Goal: Transaction & Acquisition: Download file/media

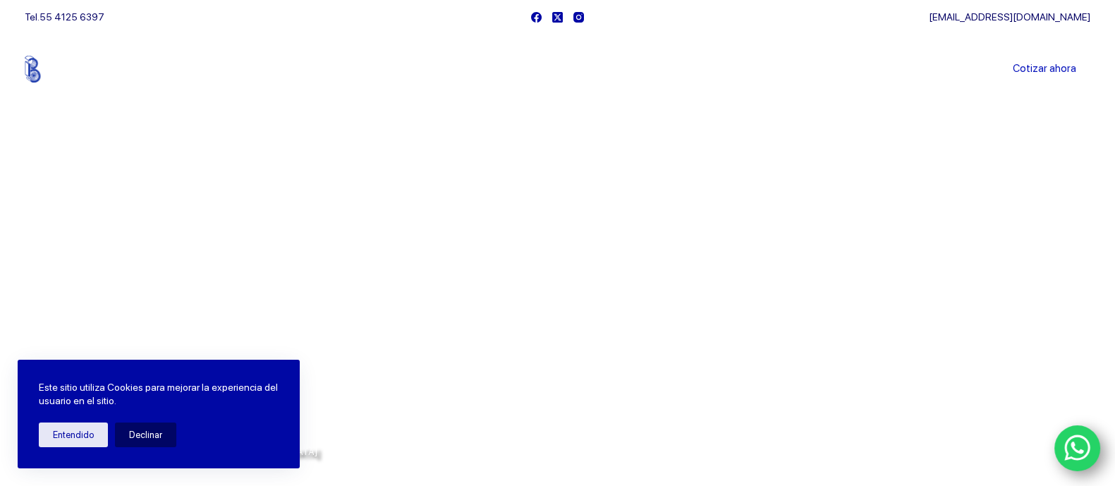
click at [533, 61] on li "Sucursales" at bounding box center [531, 69] width 87 height 71
click at [537, 78] on li "Sucursales" at bounding box center [531, 69] width 87 height 71
click at [540, 77] on li "Sucursales" at bounding box center [531, 69] width 87 height 71
click at [545, 69] on link "Sucursales" at bounding box center [531, 69] width 87 height 0
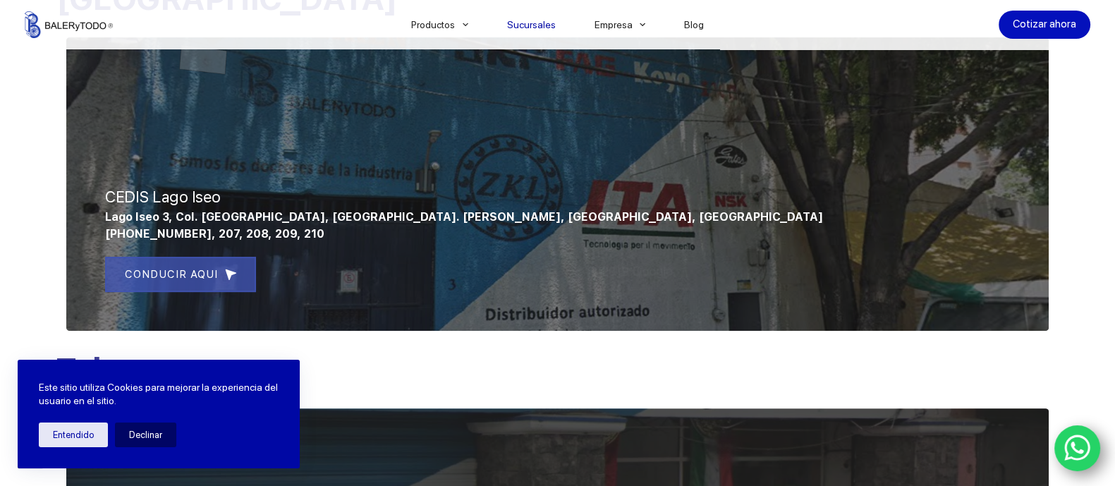
scroll to position [617, 0]
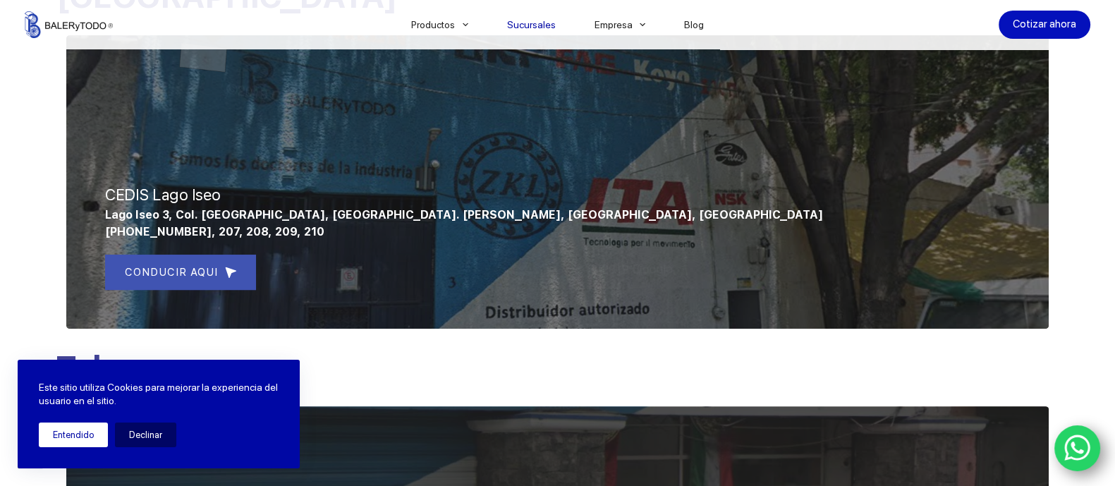
click at [85, 441] on button "Entendido" at bounding box center [73, 435] width 69 height 25
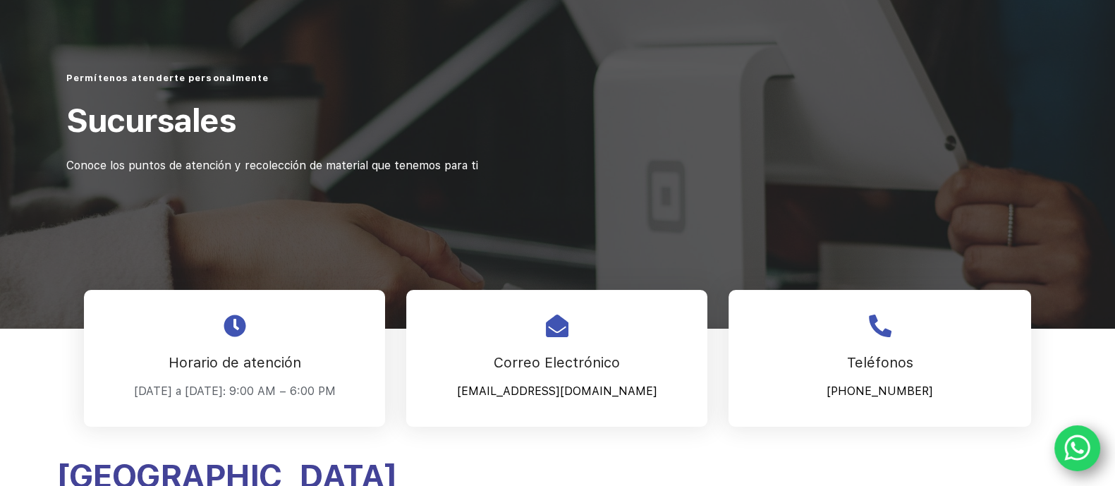
scroll to position [0, 0]
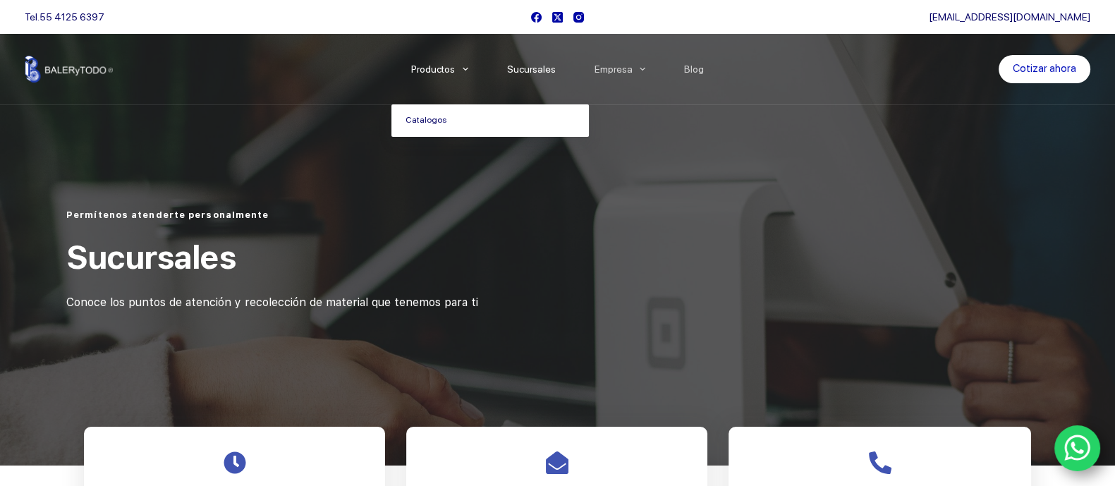
click at [433, 126] on link "Catalogos" at bounding box center [491, 120] width 198 height 32
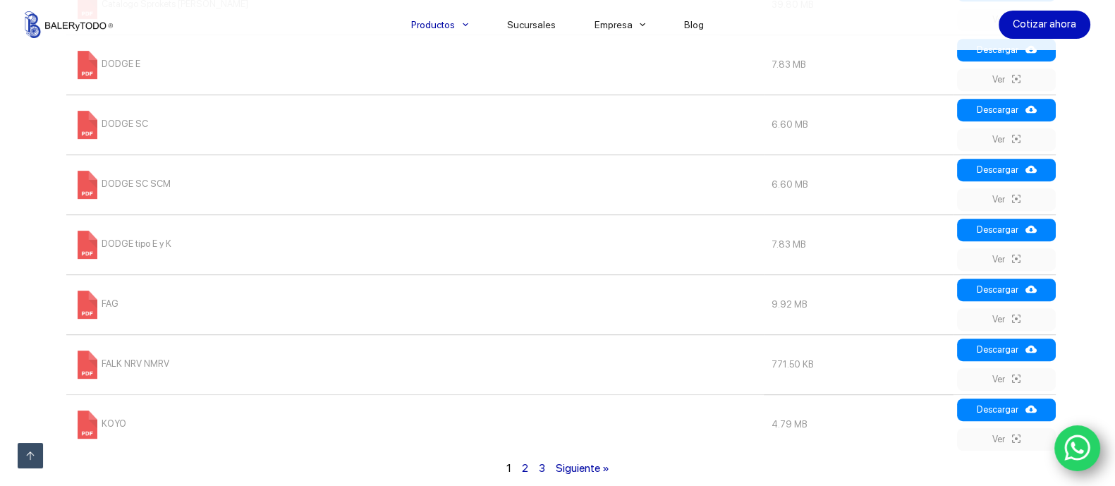
scroll to position [1058, 0]
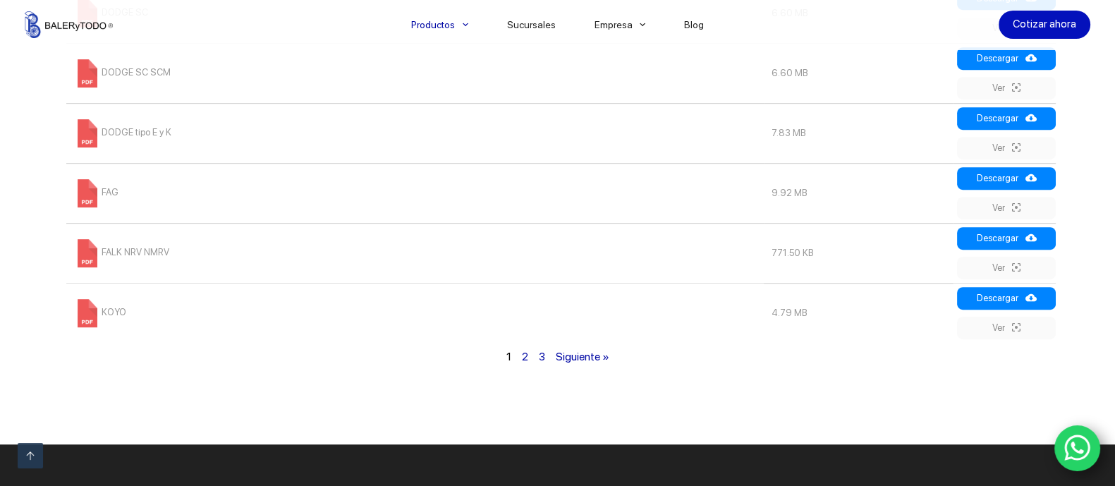
click at [598, 361] on link "Siguiente »" at bounding box center [582, 356] width 54 height 13
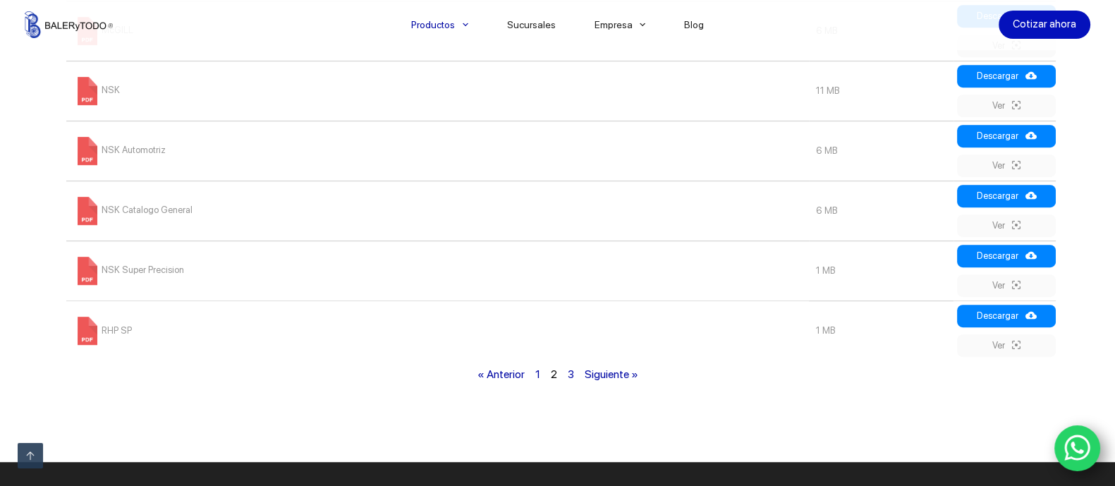
scroll to position [1068, 0]
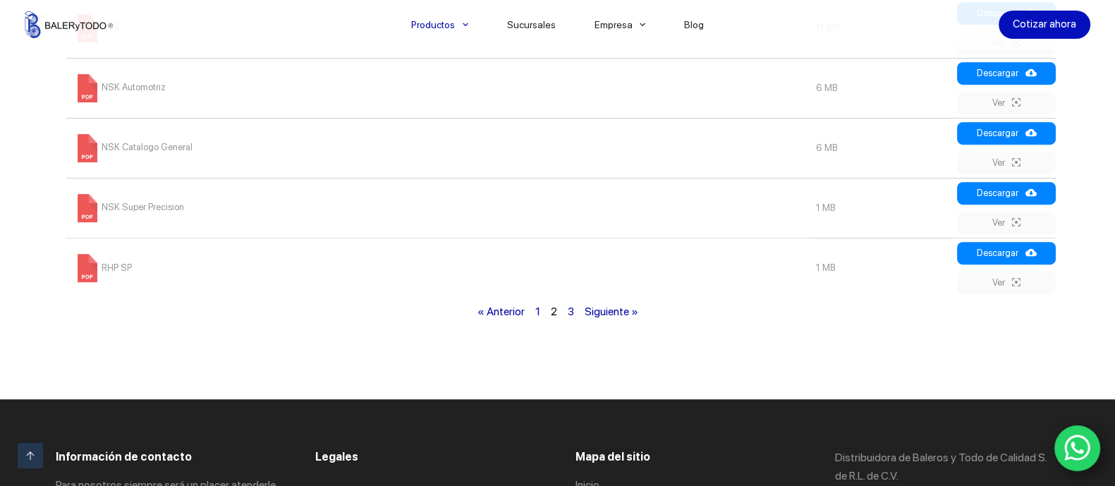
click at [590, 311] on link "Siguiente »" at bounding box center [611, 311] width 54 height 13
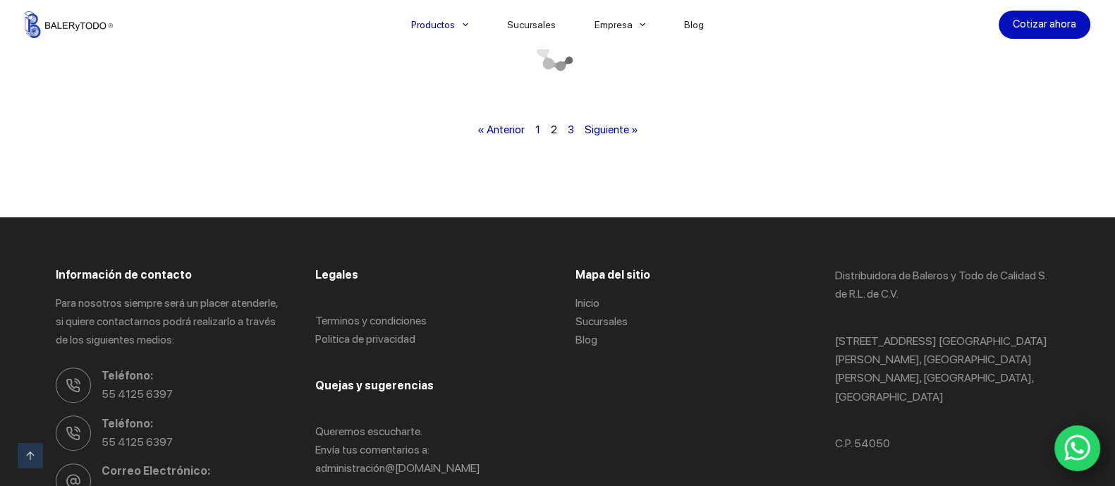
scroll to position [715, 0]
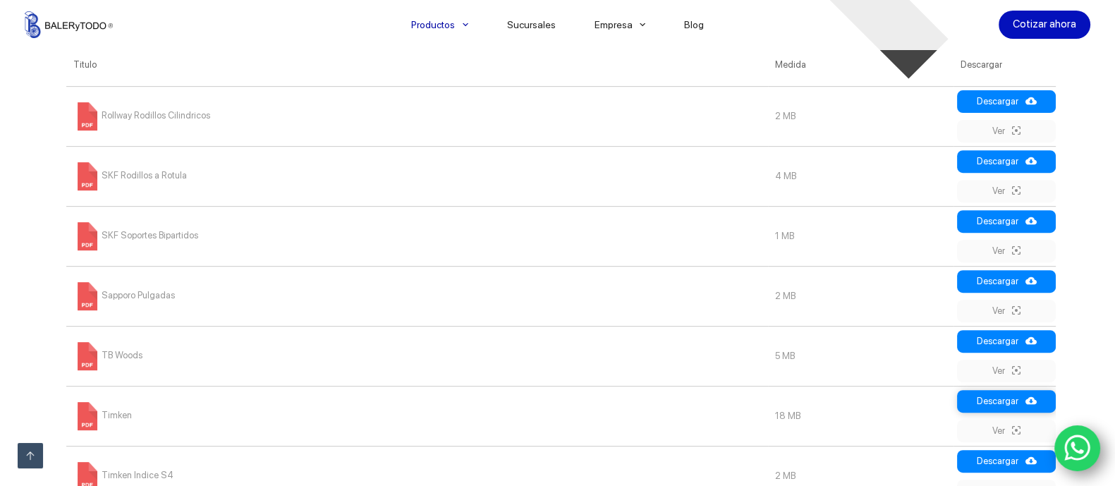
click at [973, 393] on link "Descargar" at bounding box center [1006, 401] width 99 height 23
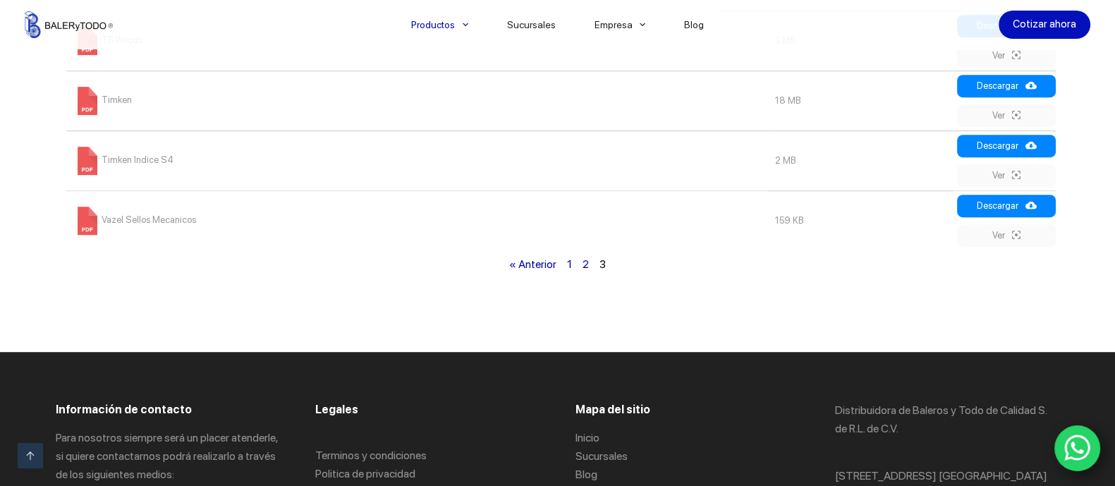
scroll to position [1156, 0]
